Goal: Task Accomplishment & Management: Complete application form

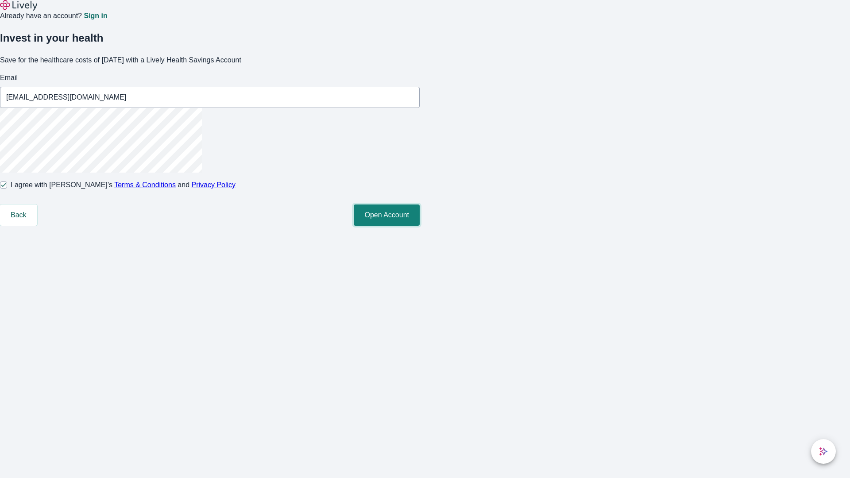
click at [420, 226] on button "Open Account" at bounding box center [387, 214] width 66 height 21
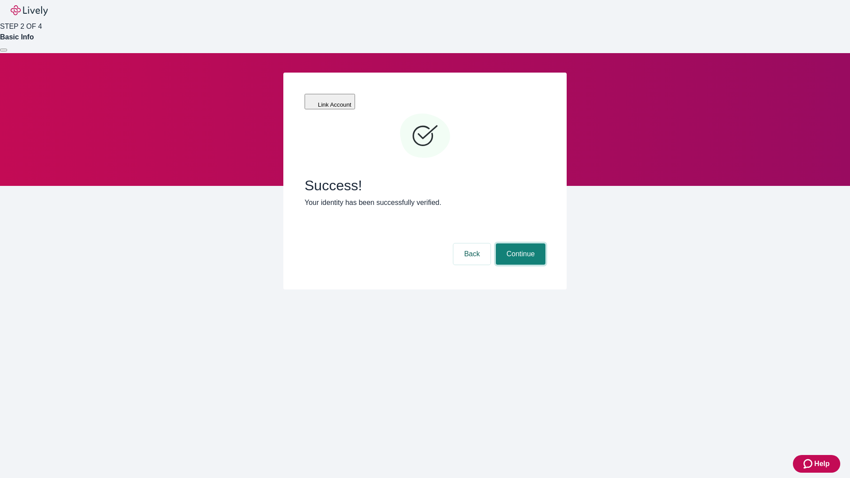
click at [519, 243] on button "Continue" at bounding box center [521, 253] width 50 height 21
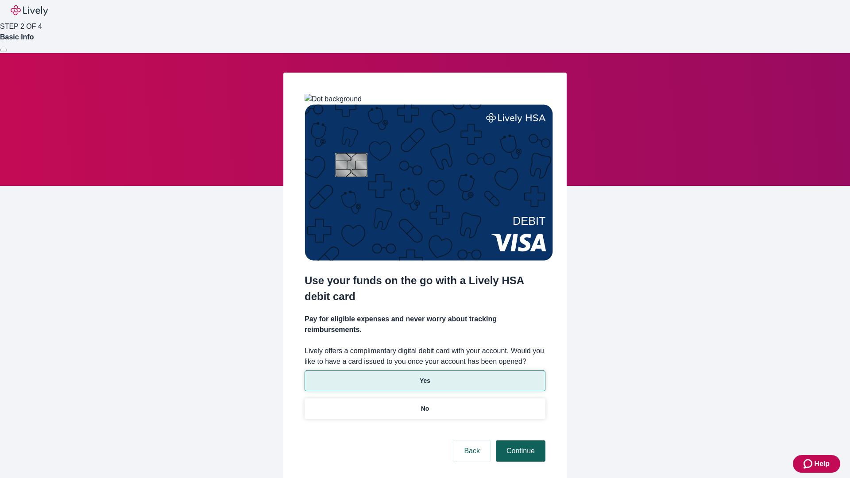
click at [424, 376] on p "Yes" at bounding box center [425, 380] width 11 height 9
click at [519, 440] on button "Continue" at bounding box center [521, 450] width 50 height 21
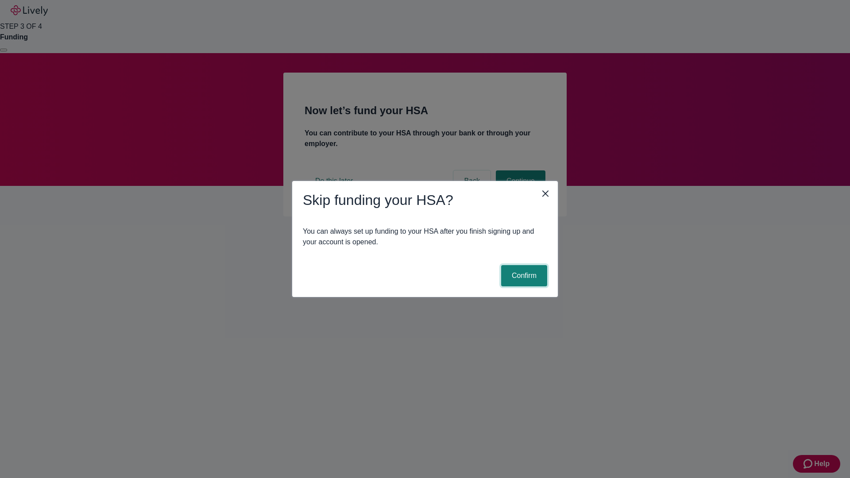
click at [523, 276] on button "Confirm" at bounding box center [524, 275] width 46 height 21
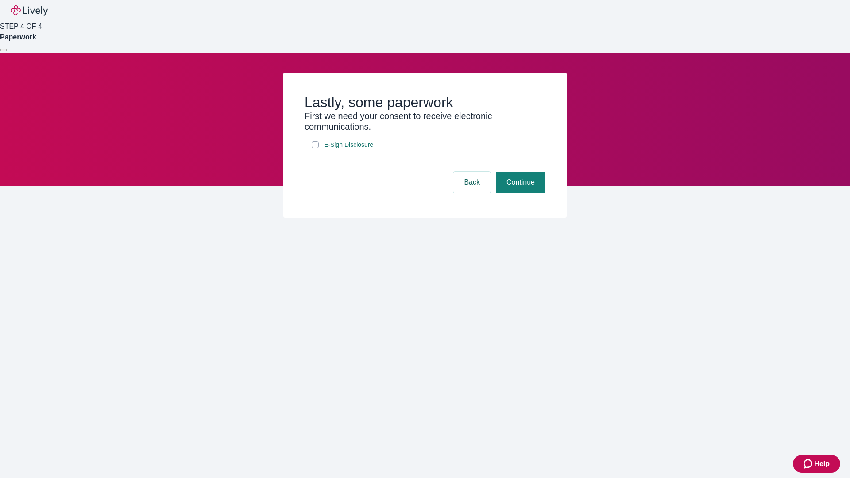
click at [315, 148] on input "E-Sign Disclosure" at bounding box center [315, 144] width 7 height 7
checkbox input "true"
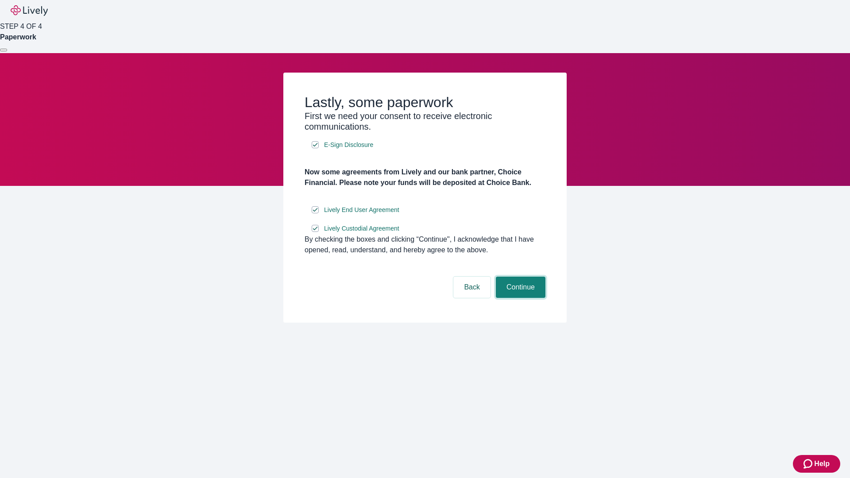
click at [519, 298] on button "Continue" at bounding box center [521, 287] width 50 height 21
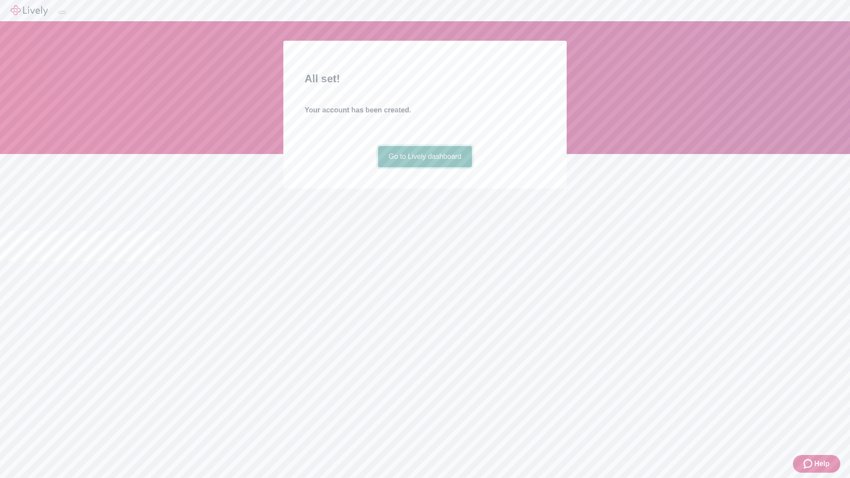
click at [424, 167] on link "Go to Lively dashboard" at bounding box center [425, 156] width 94 height 21
